Goal: Task Accomplishment & Management: Use online tool/utility

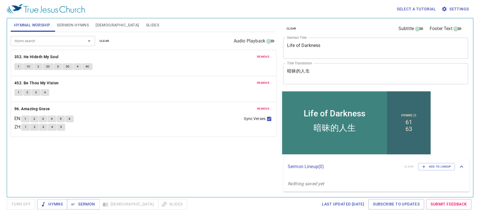
click at [146, 28] on span "Slides" at bounding box center [152, 25] width 13 height 7
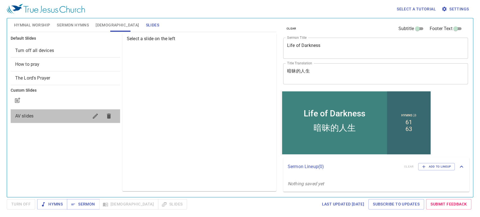
click at [38, 114] on span "AV slides" at bounding box center [51, 116] width 73 height 7
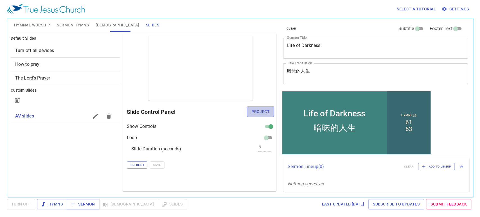
click at [267, 113] on span "Project" at bounding box center [261, 111] width 18 height 7
click at [221, 178] on div "Preview Only Slide Control Panel Show Controls Loop Slide Duration (seconds) 5 …" at bounding box center [199, 112] width 154 height 158
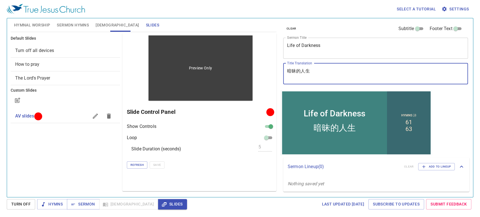
drag, startPoint x: 339, startPoint y: 76, endPoint x: 178, endPoint y: 75, distance: 160.7
click at [178, 75] on div "Hymnal Worship Sermon Hymns [DEMOGRAPHIC_DATA] Slides Hymn search Hymn search c…" at bounding box center [239, 105] width 463 height 179
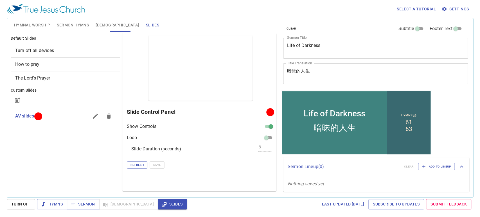
click at [216, 174] on div "Preview Only Slide Control Panel Show Controls Loop Slide Duration (seconds) 5 …" at bounding box center [199, 112] width 154 height 158
click at [31, 24] on span "Hymnal Worship" at bounding box center [32, 25] width 36 height 7
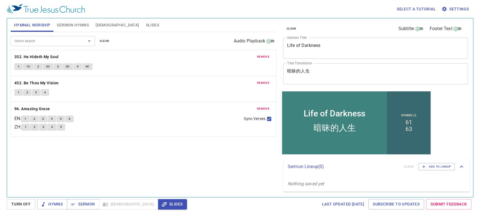
click at [267, 58] on span "remove" at bounding box center [263, 56] width 12 height 5
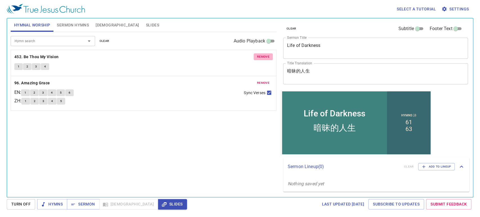
click at [267, 58] on span "remove" at bounding box center [263, 56] width 12 height 5
click at [267, 80] on span "remove" at bounding box center [263, 82] width 12 height 5
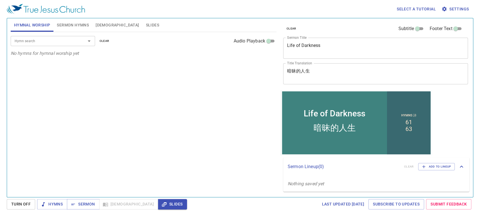
click at [71, 22] on span "Sermon Hymns" at bounding box center [73, 25] width 32 height 7
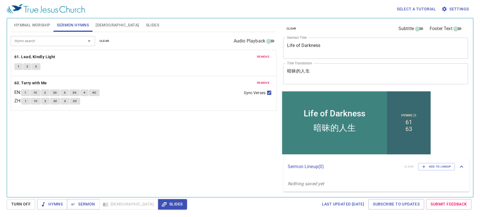
click at [34, 30] on button "Hymnal Worship" at bounding box center [32, 25] width 43 height 14
